Goal: Task Accomplishment & Management: Manage account settings

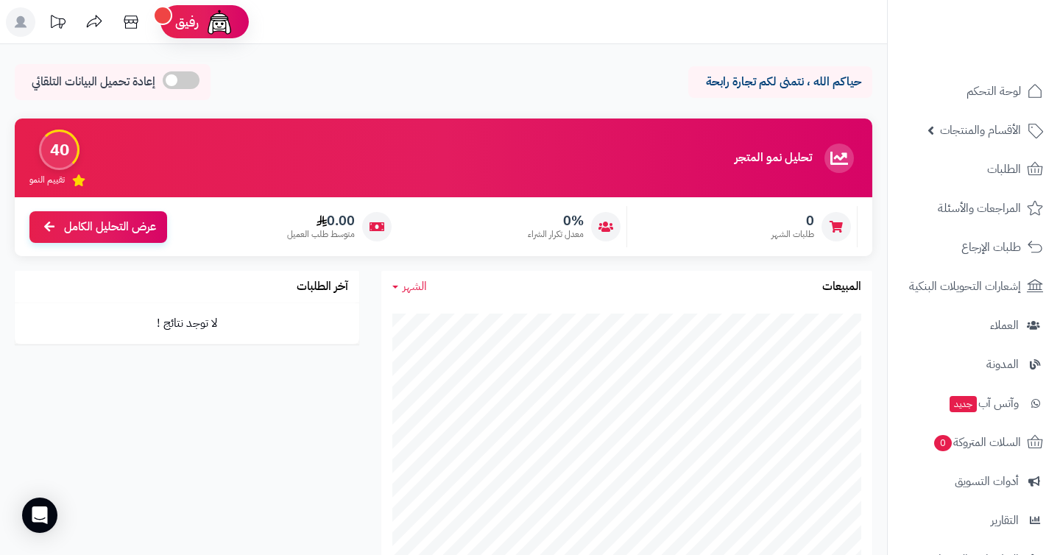
click at [22, 22] on icon at bounding box center [21, 22] width 12 height 12
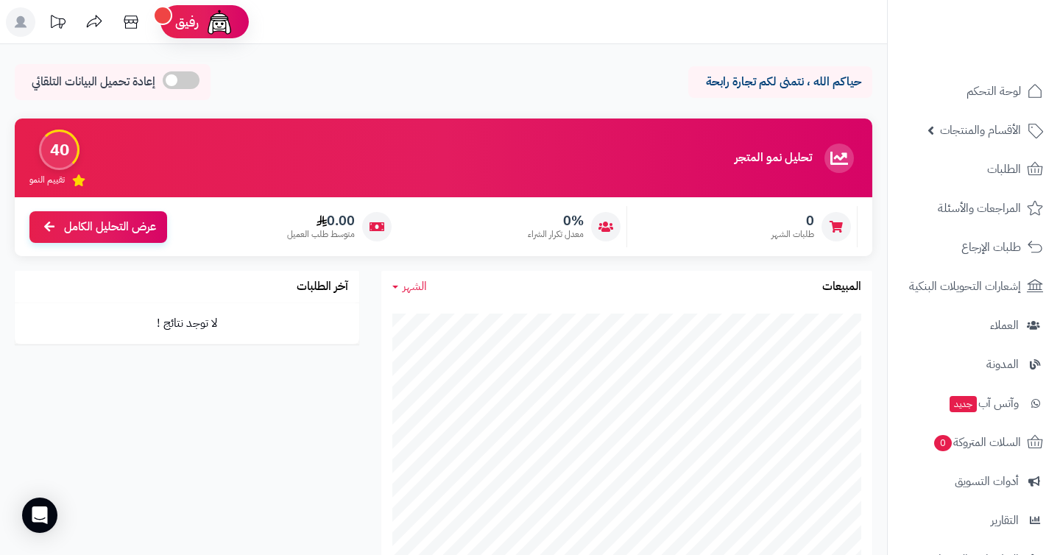
click at [19, 28] on rect at bounding box center [20, 21] width 29 height 29
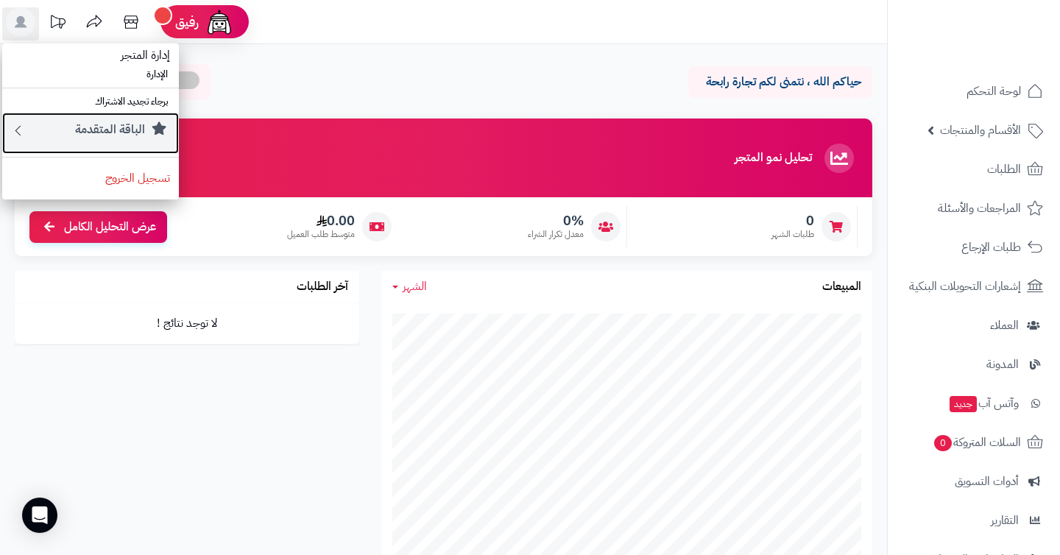
click at [119, 132] on small "الباقة المتقدمة" at bounding box center [110, 130] width 70 height 18
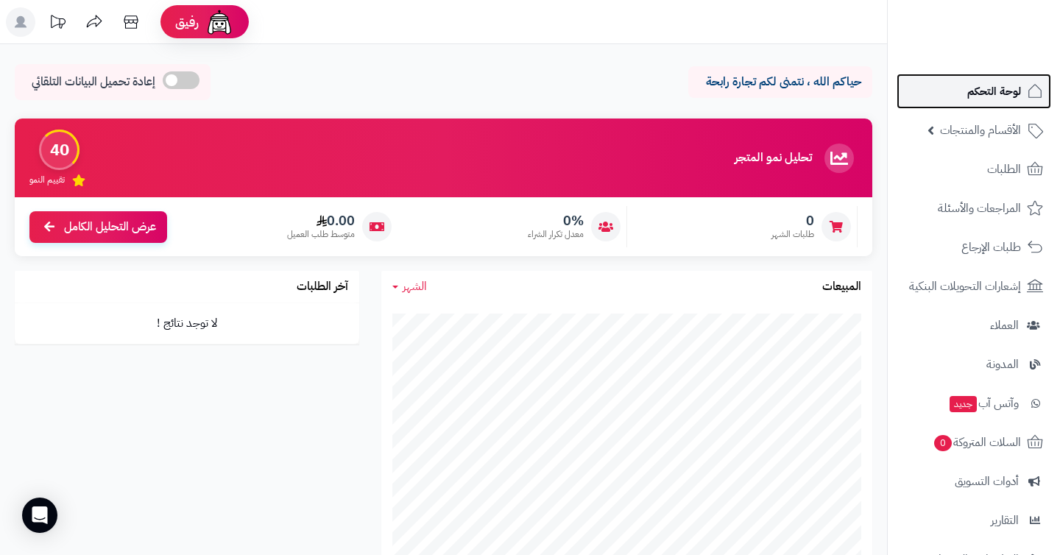
click at [1006, 86] on span "لوحة التحكم" at bounding box center [994, 91] width 54 height 21
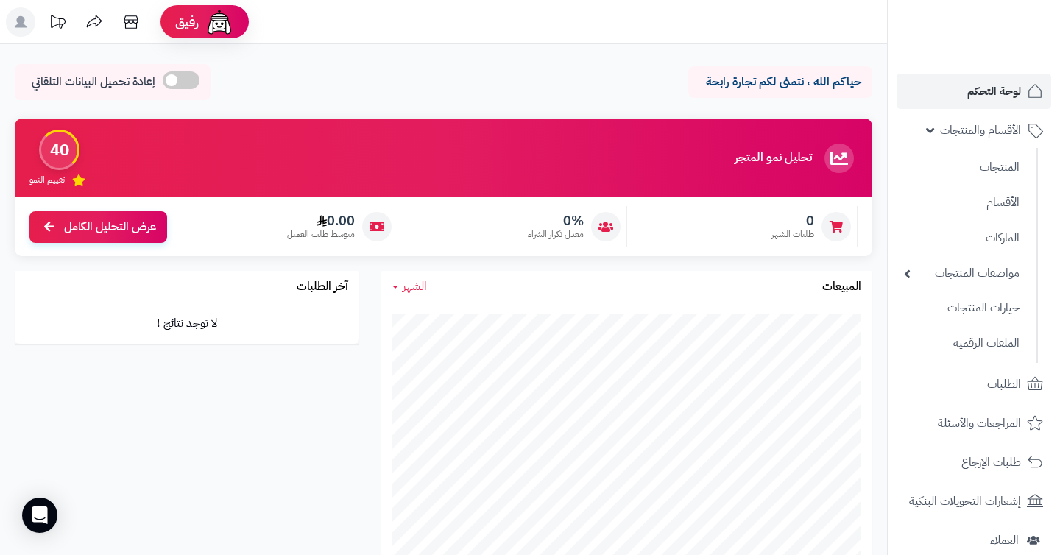
click at [990, 141] on link "الأقسام والمنتجات" at bounding box center [974, 130] width 155 height 35
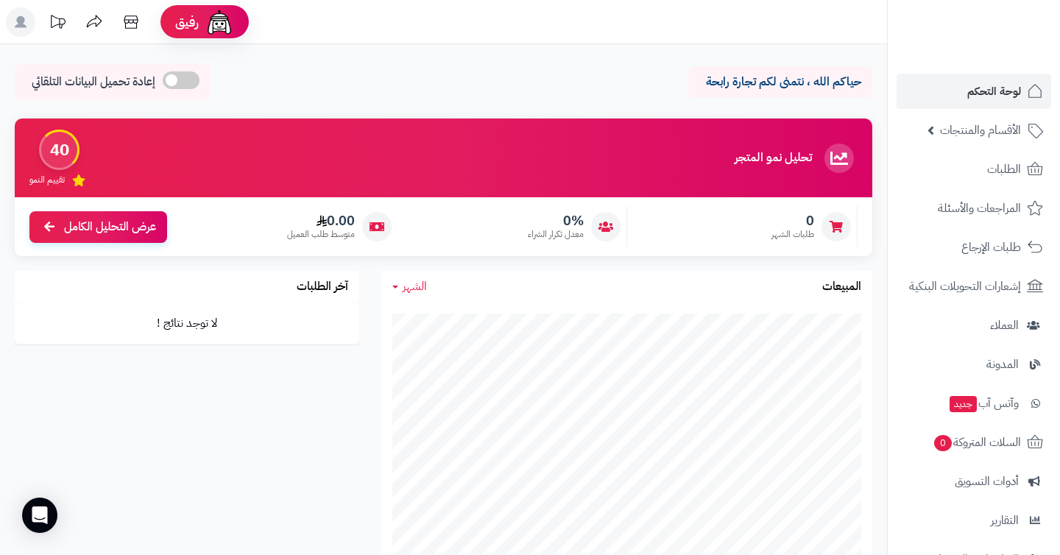
click at [990, 141] on link "الأقسام والمنتجات" at bounding box center [974, 130] width 155 height 35
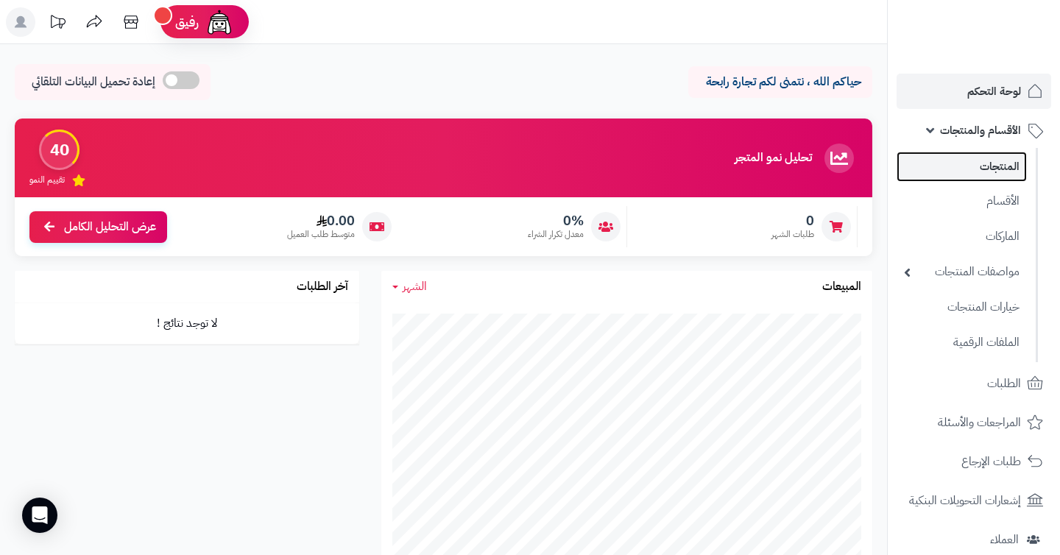
click at [993, 161] on link "المنتجات" at bounding box center [962, 167] width 130 height 30
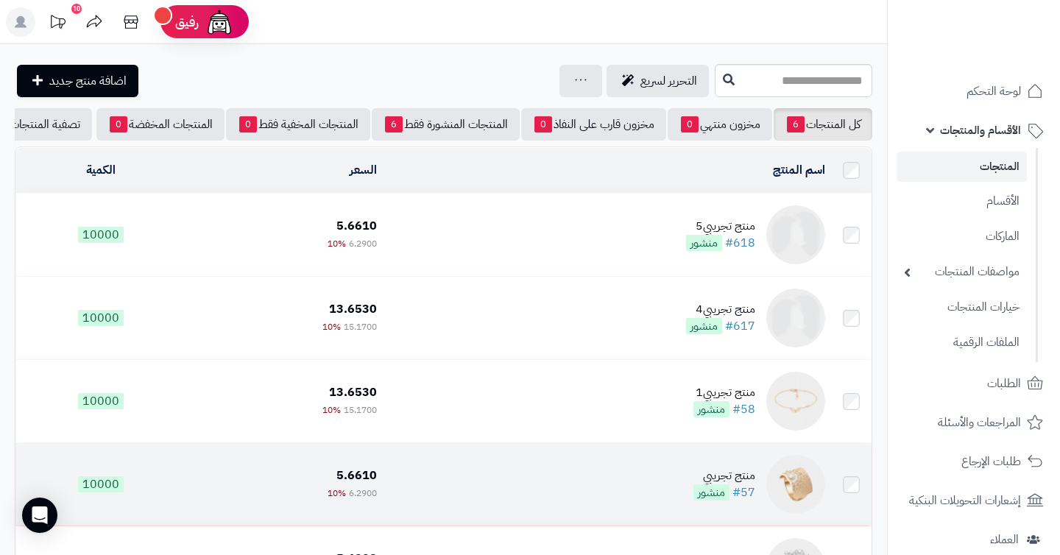
click at [794, 500] on img at bounding box center [795, 484] width 59 height 59
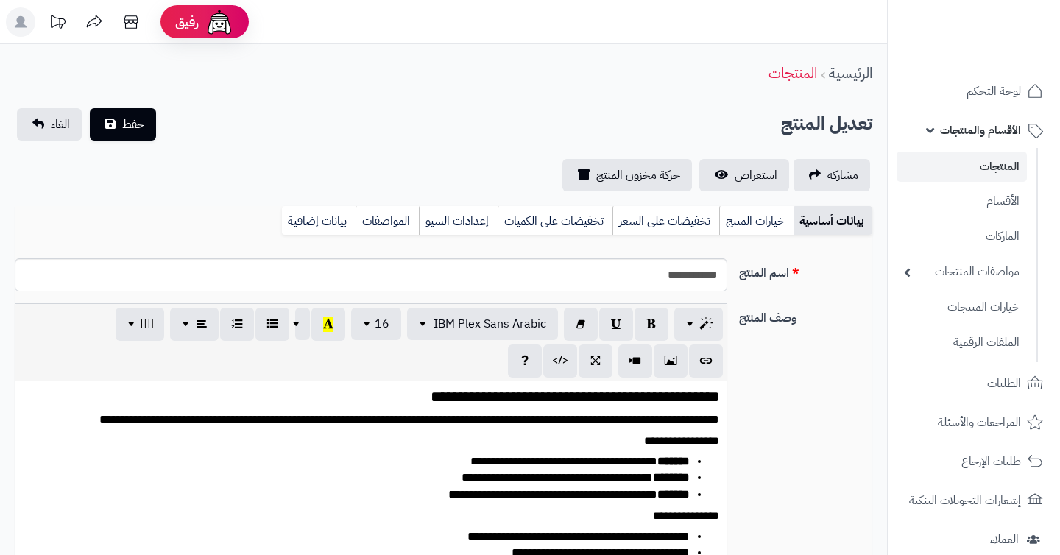
select select
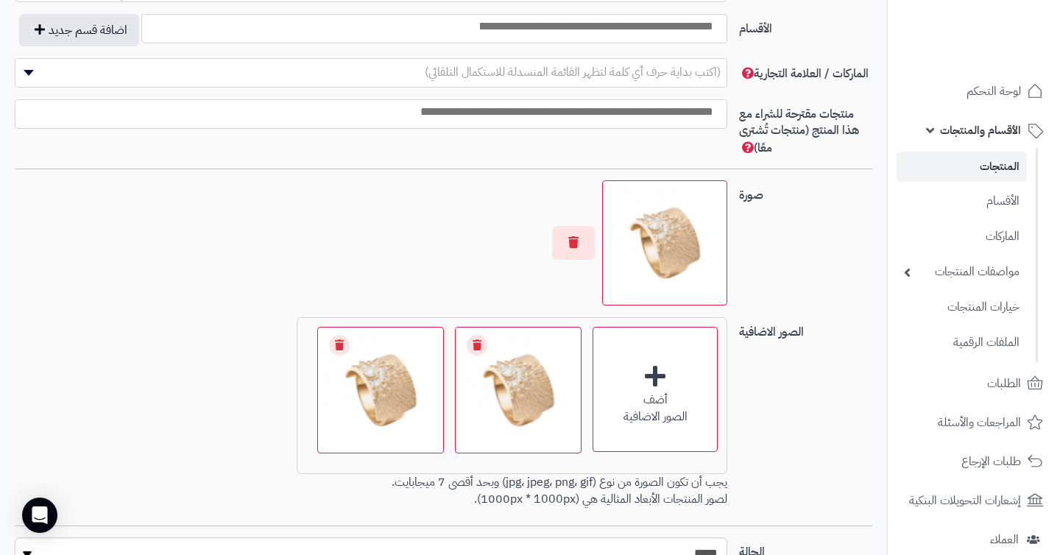
scroll to position [833, 0]
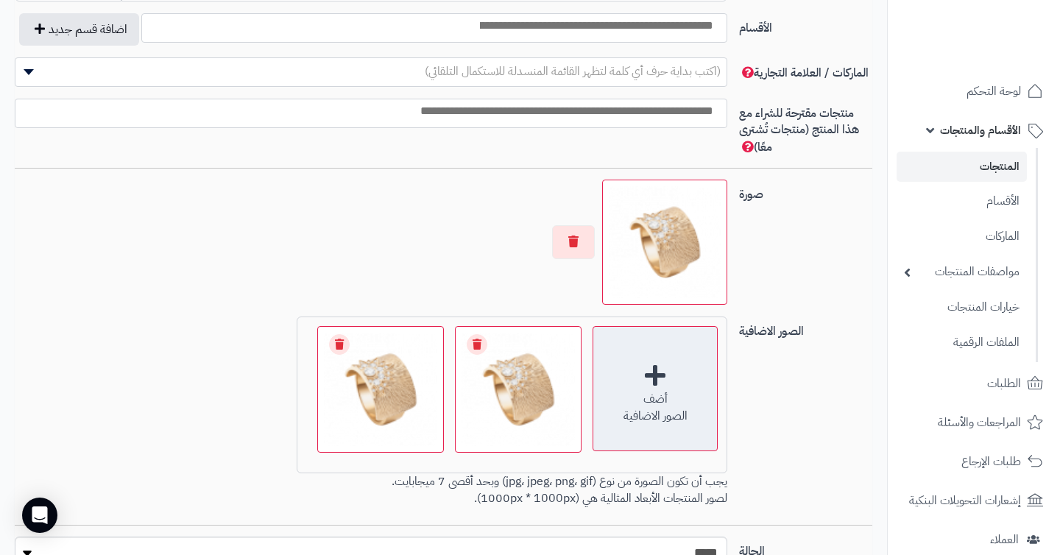
click at [632, 396] on div "أضف" at bounding box center [655, 399] width 124 height 17
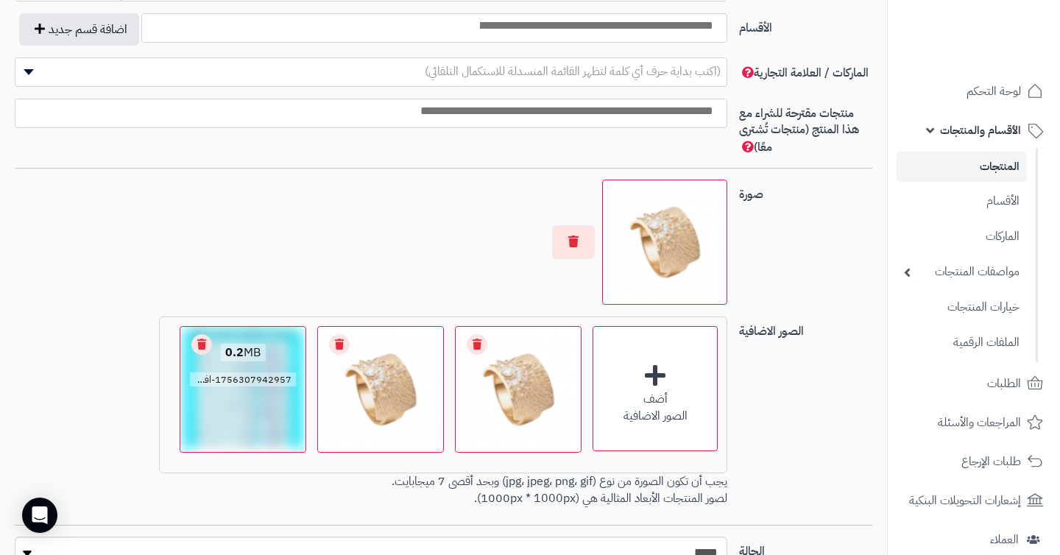
click at [202, 349] on link "Remove file" at bounding box center [201, 344] width 21 height 21
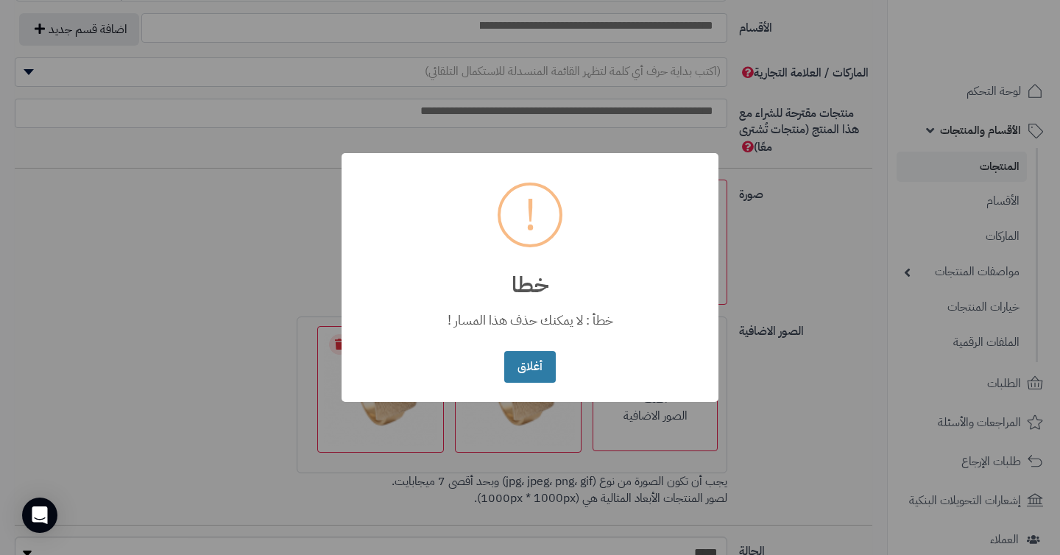
click at [537, 378] on button "أغلاق" at bounding box center [529, 367] width 51 height 32
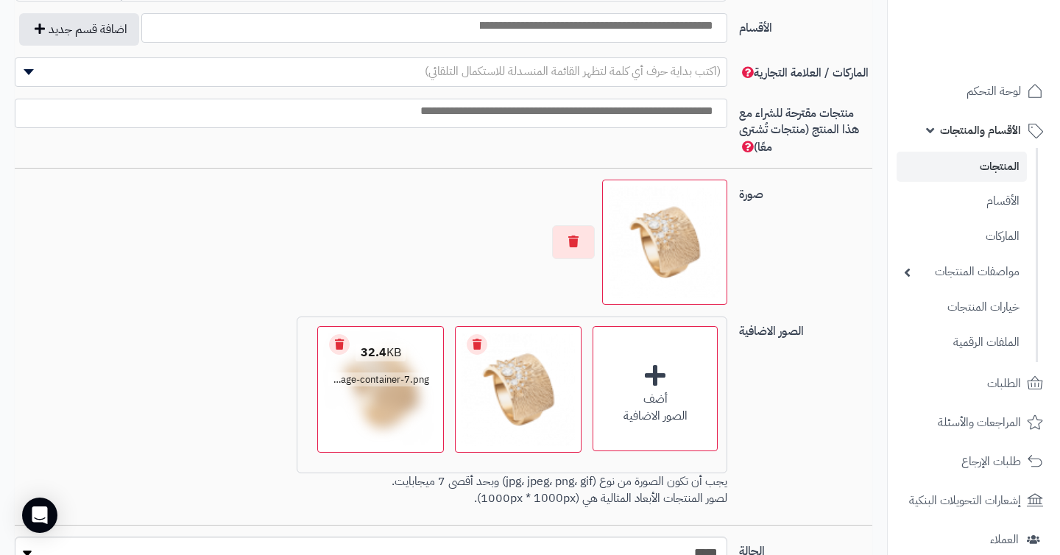
click at [335, 345] on link "Remove file" at bounding box center [339, 344] width 21 height 21
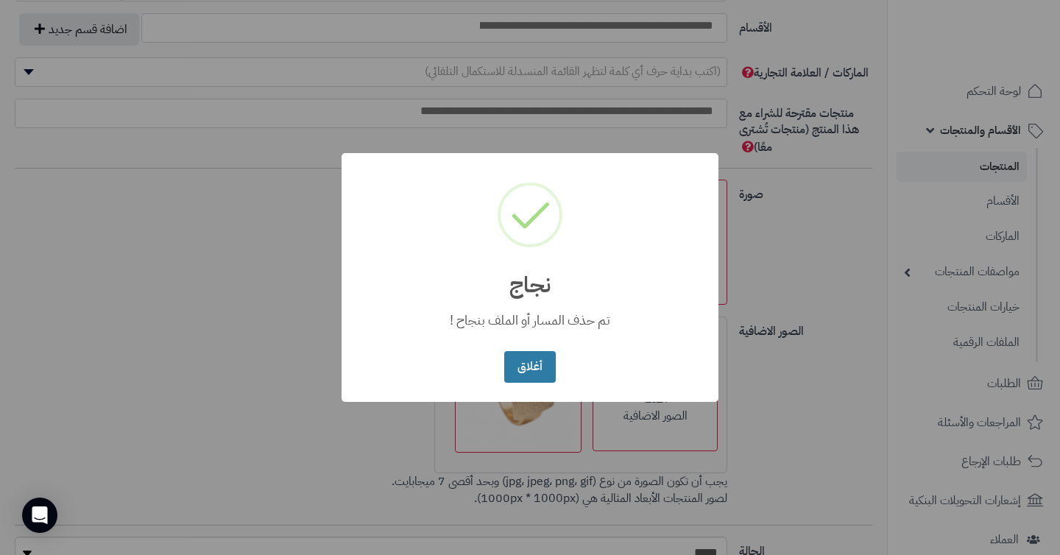
click at [535, 367] on button "أغلاق" at bounding box center [529, 367] width 51 height 32
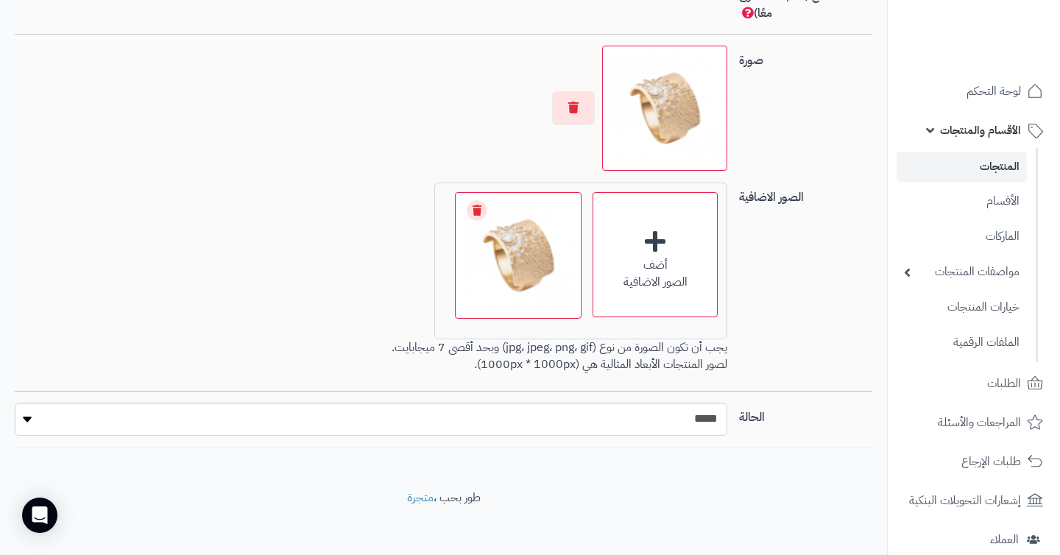
scroll to position [975, 0]
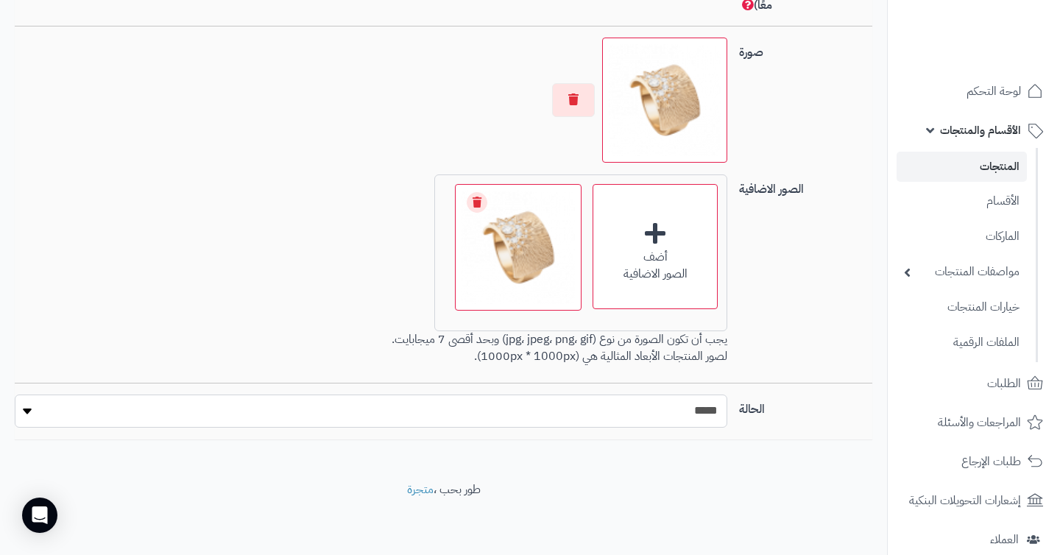
click at [668, 409] on select "***** ****" at bounding box center [371, 411] width 713 height 33
click at [15, 395] on select "***** ****" at bounding box center [371, 411] width 713 height 33
click at [987, 206] on link "الأقسام" at bounding box center [962, 200] width 130 height 30
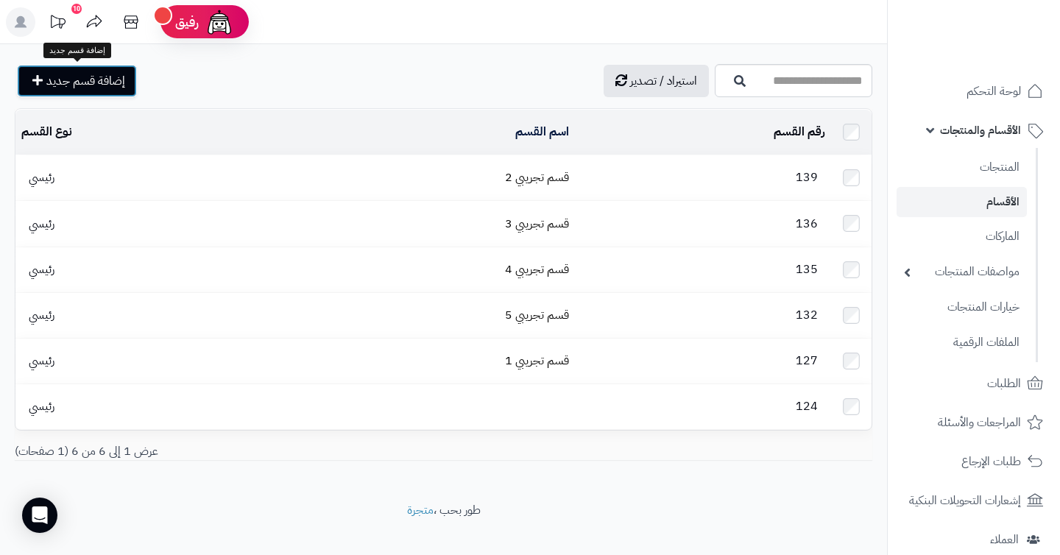
click at [33, 82] on icon at bounding box center [37, 80] width 10 height 12
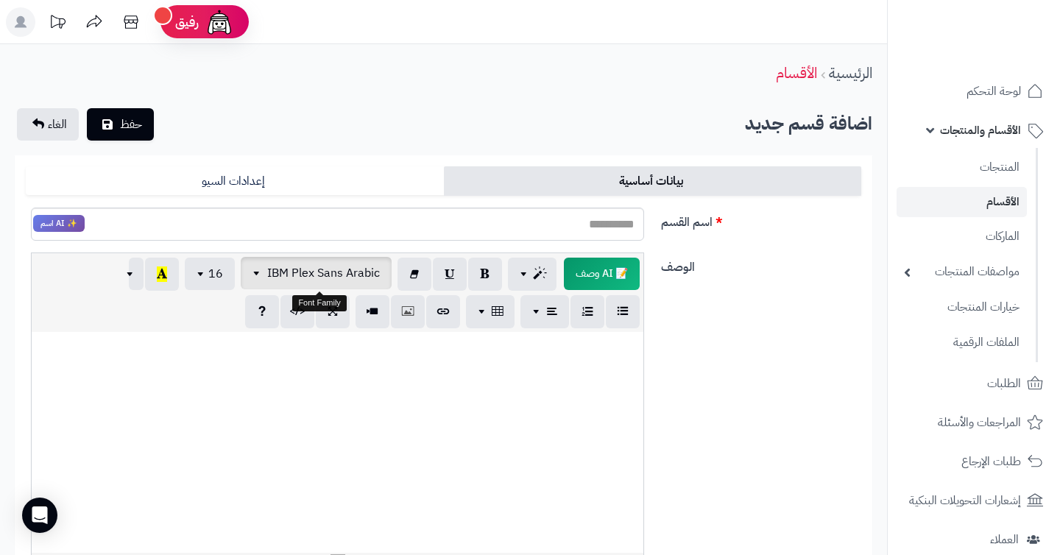
click at [319, 272] on span "IBM Plex Sans Arabic" at bounding box center [323, 273] width 113 height 18
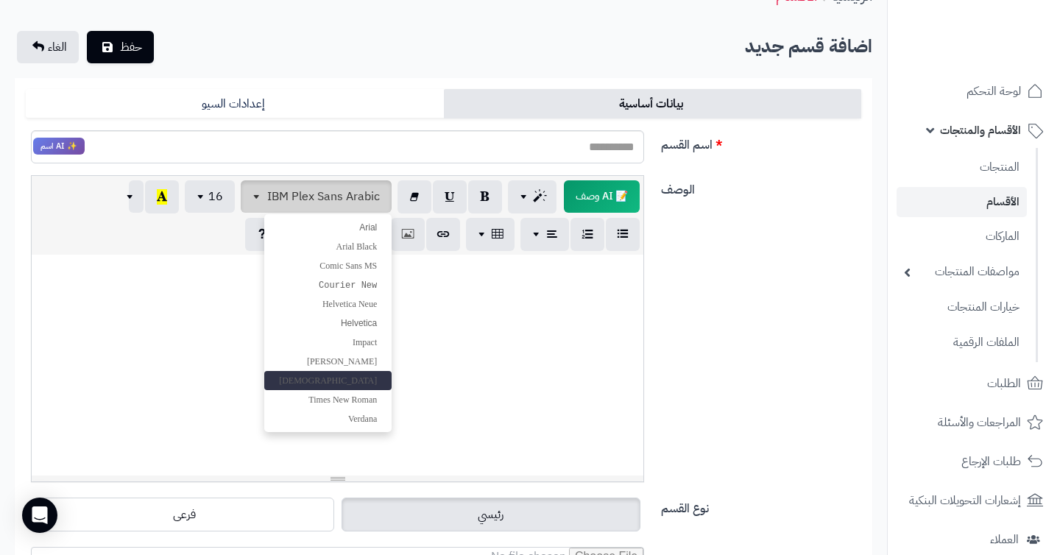
scroll to position [78, 0]
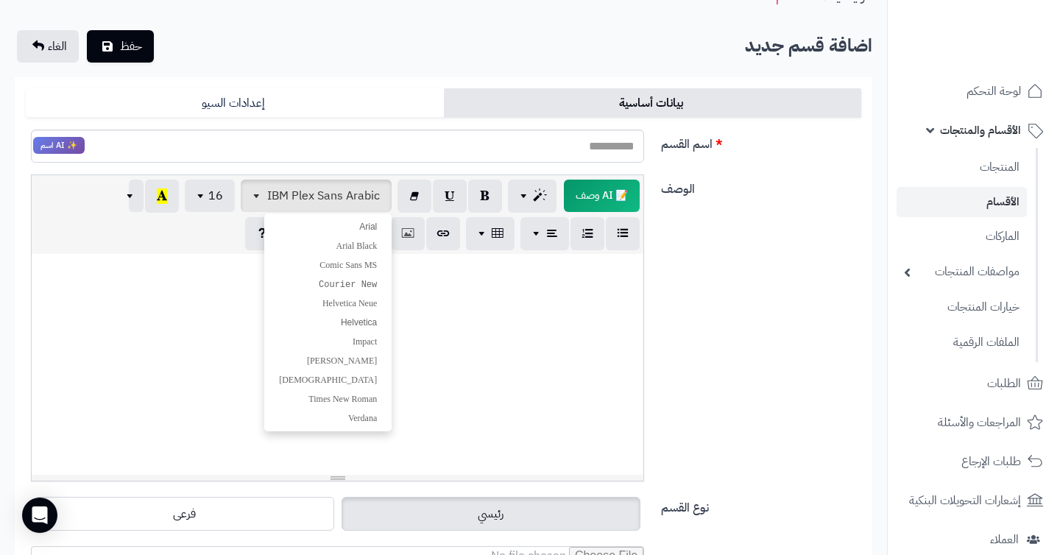
click at [434, 271] on p at bounding box center [337, 269] width 597 height 17
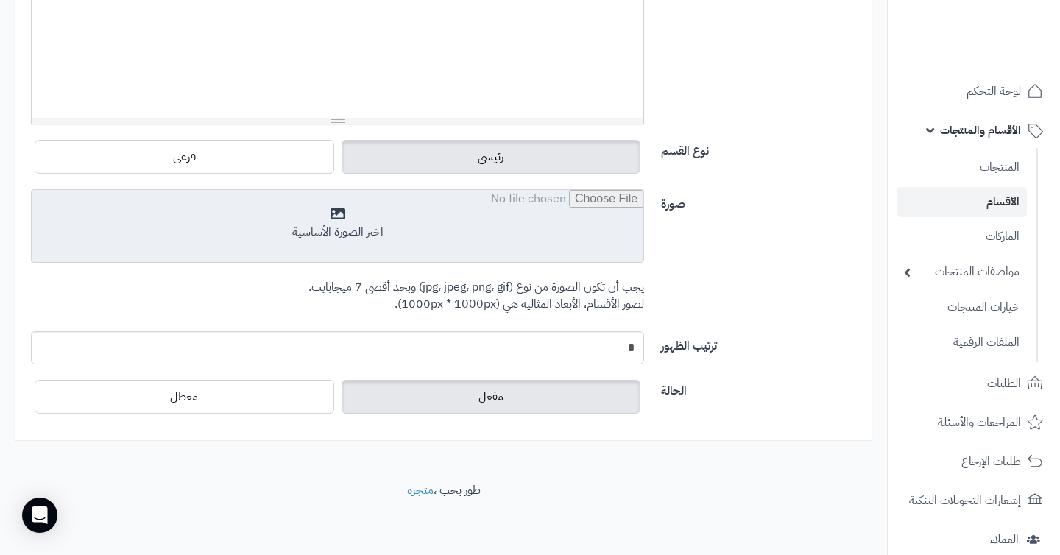
scroll to position [0, 0]
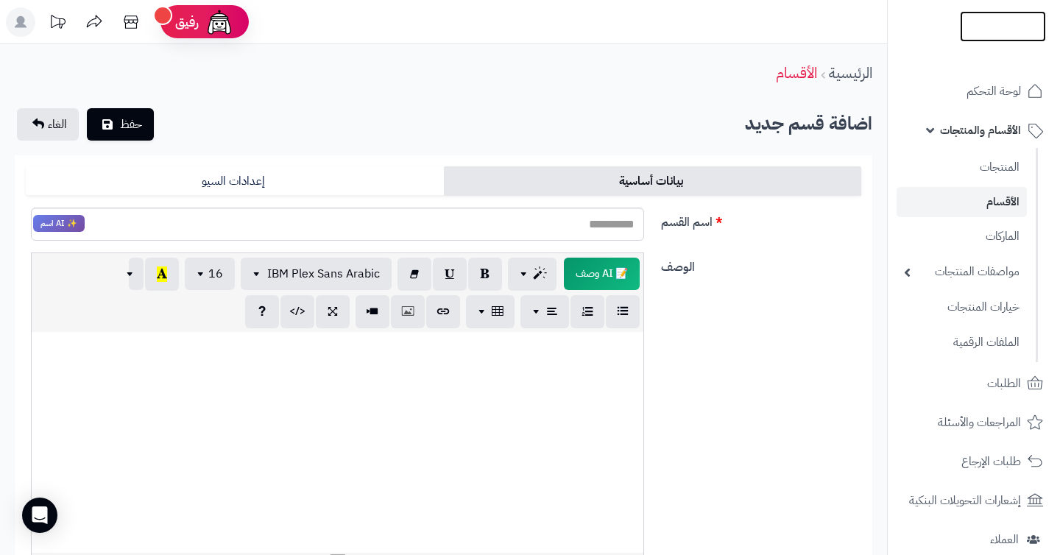
click at [983, 42] on img at bounding box center [1003, 57] width 86 height 31
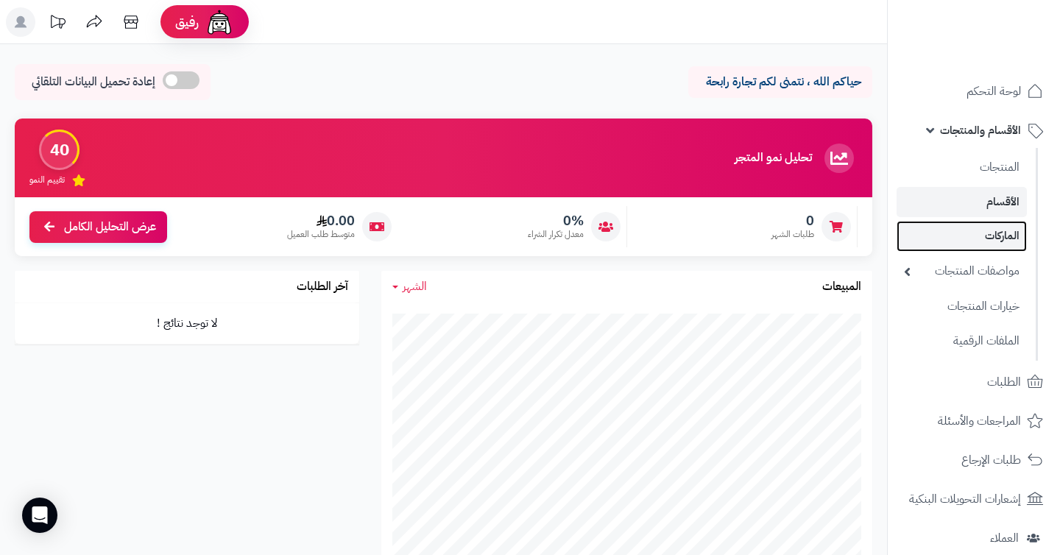
click at [993, 247] on link "الماركات" at bounding box center [962, 236] width 130 height 30
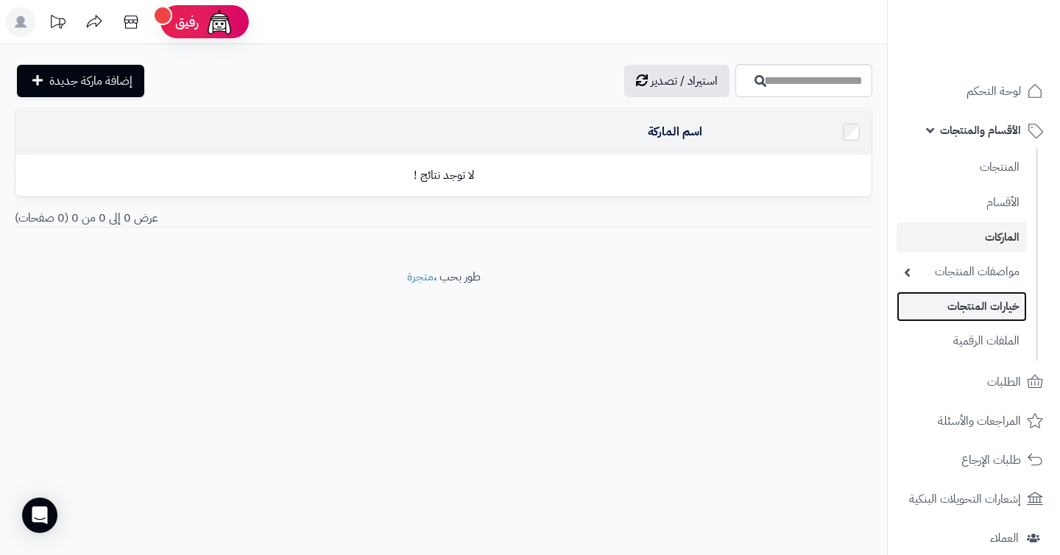
click at [970, 315] on link "خيارات المنتجات" at bounding box center [962, 306] width 130 height 30
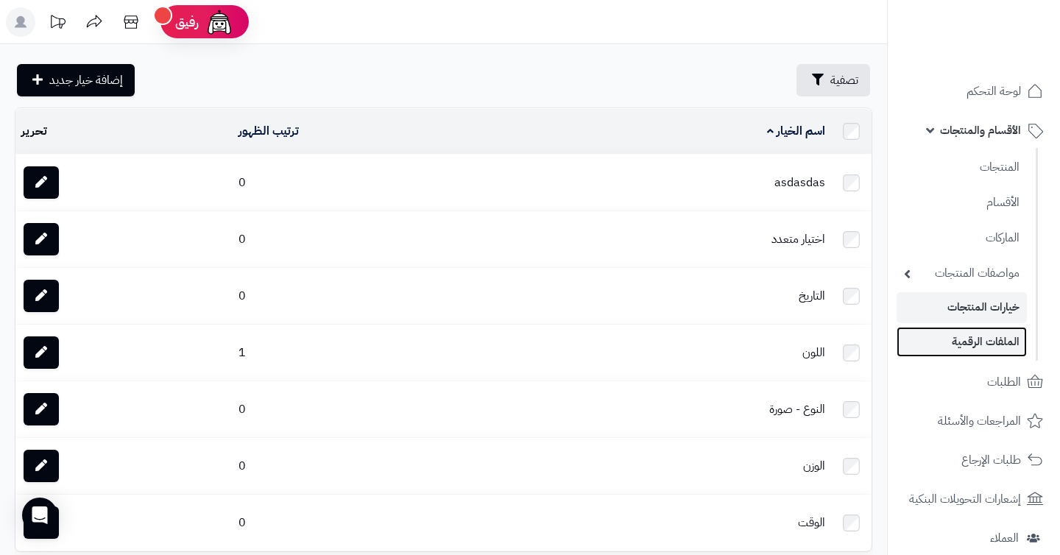
click at [1002, 339] on link "الملفات الرقمية" at bounding box center [962, 342] width 130 height 30
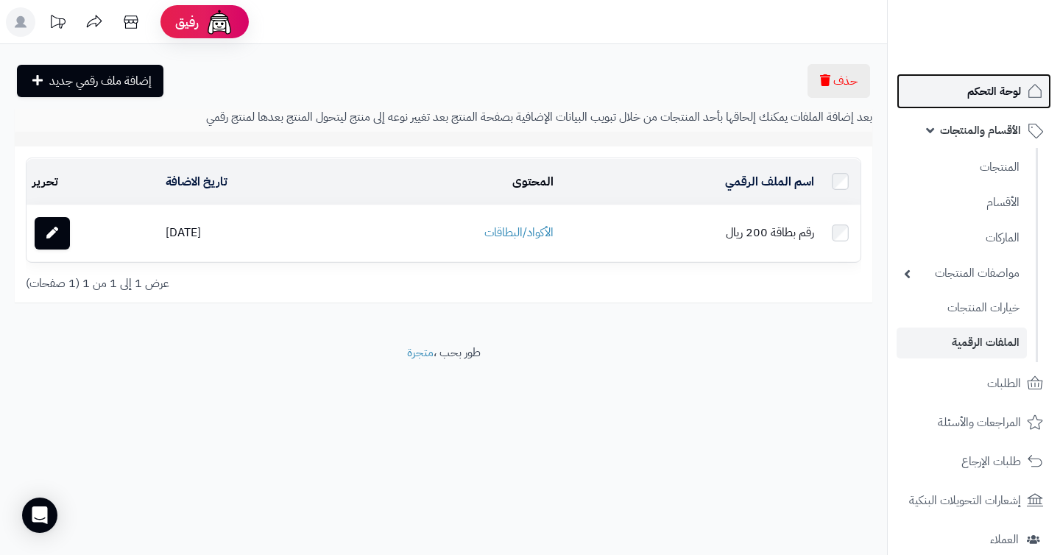
click at [952, 91] on link "لوحة التحكم" at bounding box center [974, 91] width 155 height 35
